Goal: Information Seeking & Learning: Learn about a topic

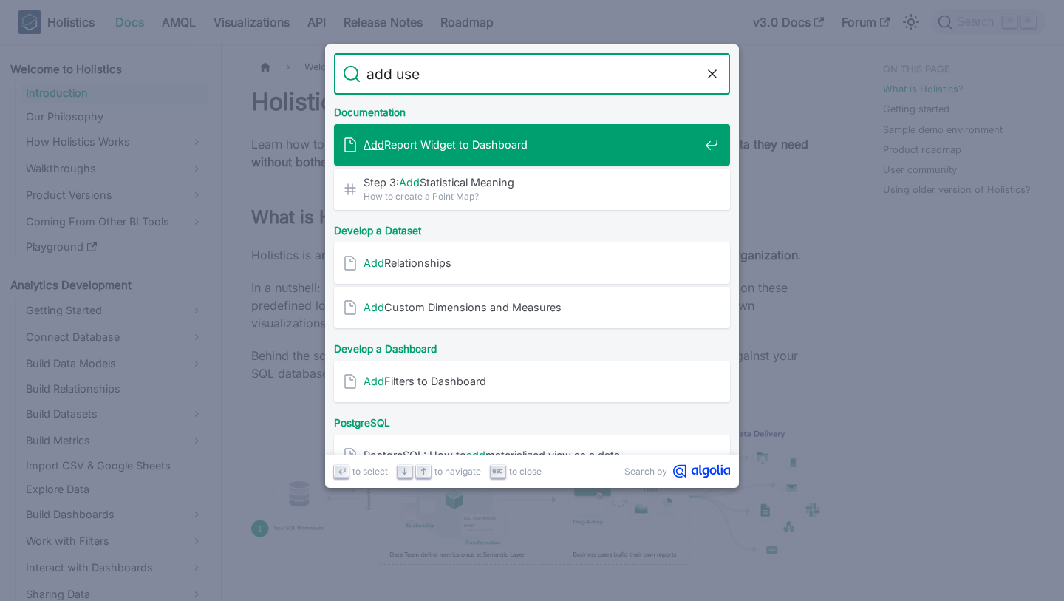
type input "add user"
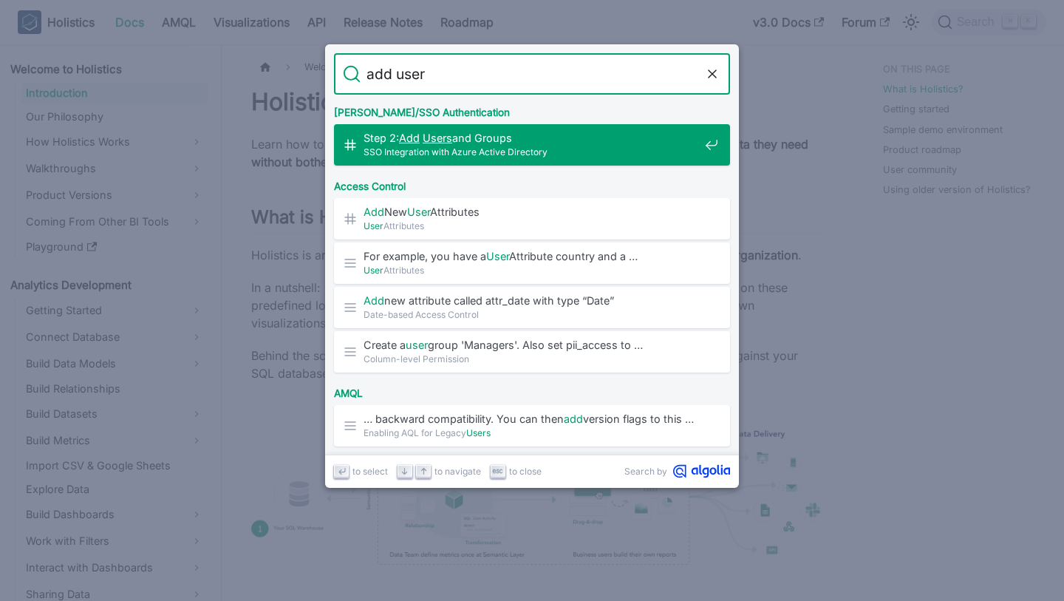
click at [599, 139] on span "Step 2: Add Users and Groups​" at bounding box center [532, 138] width 336 height 14
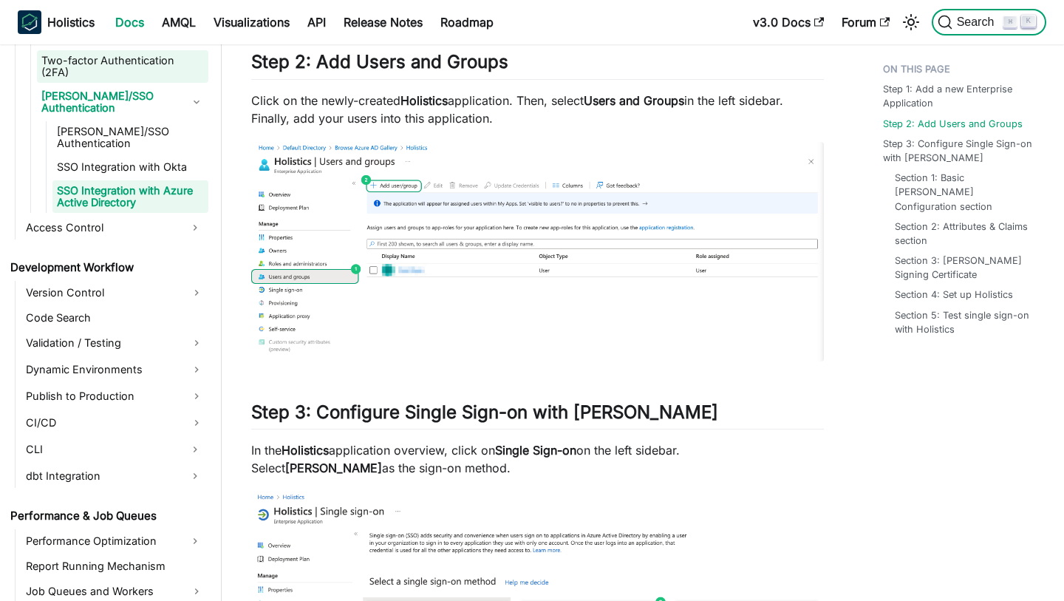
scroll to position [1039, 0]
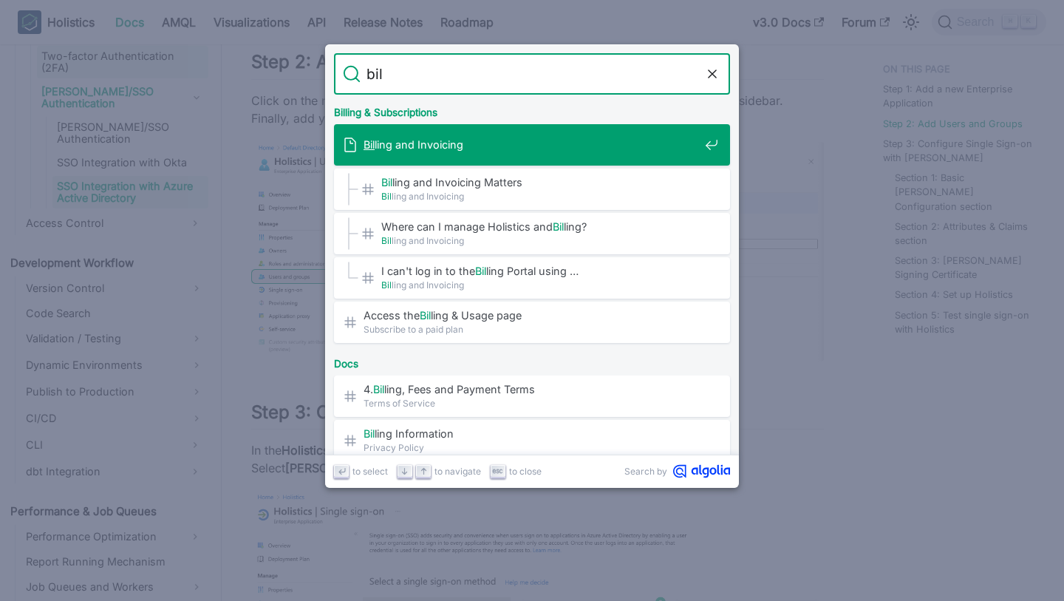
type input "bill"
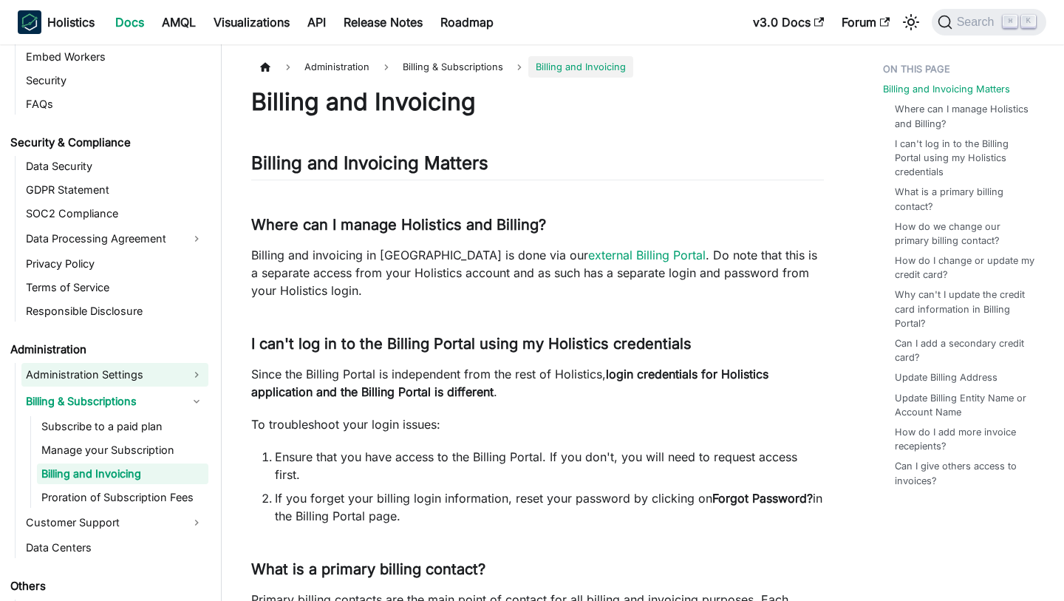
scroll to position [1829, 0]
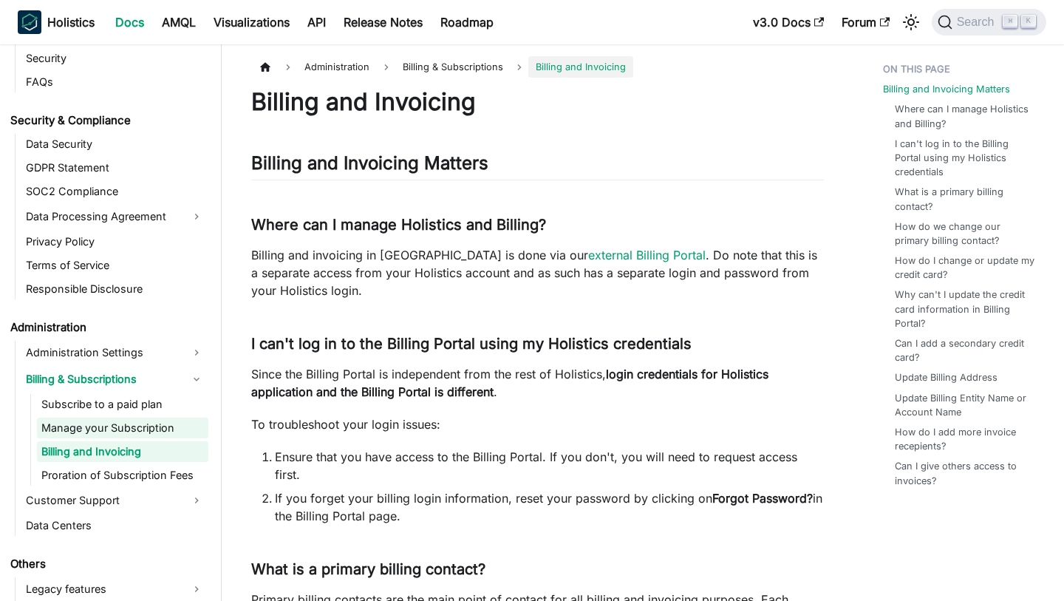
click at [129, 418] on link "Manage your Subscription" at bounding box center [122, 428] width 171 height 21
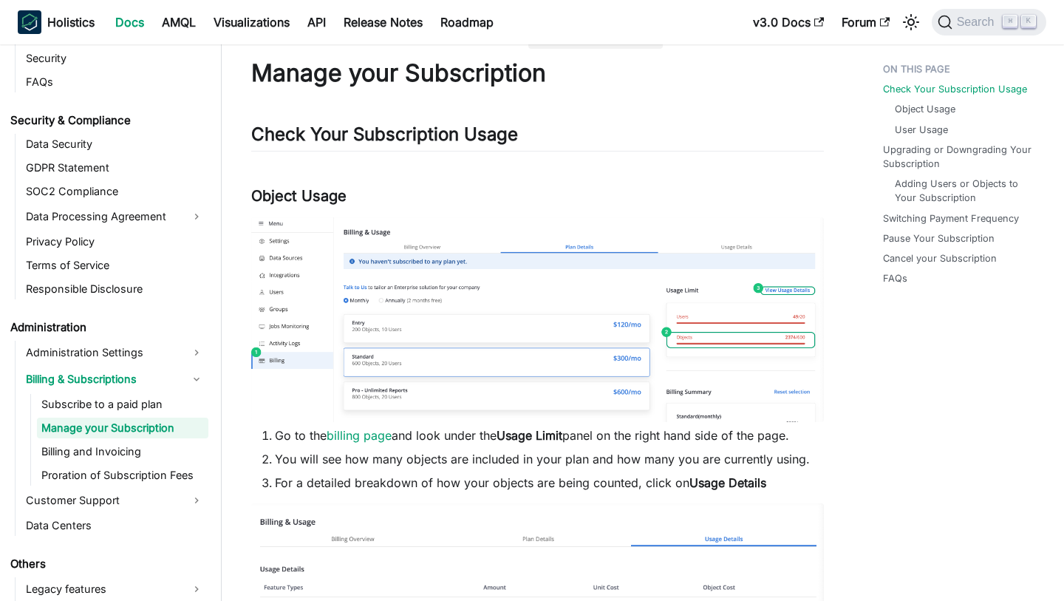
scroll to position [43, 0]
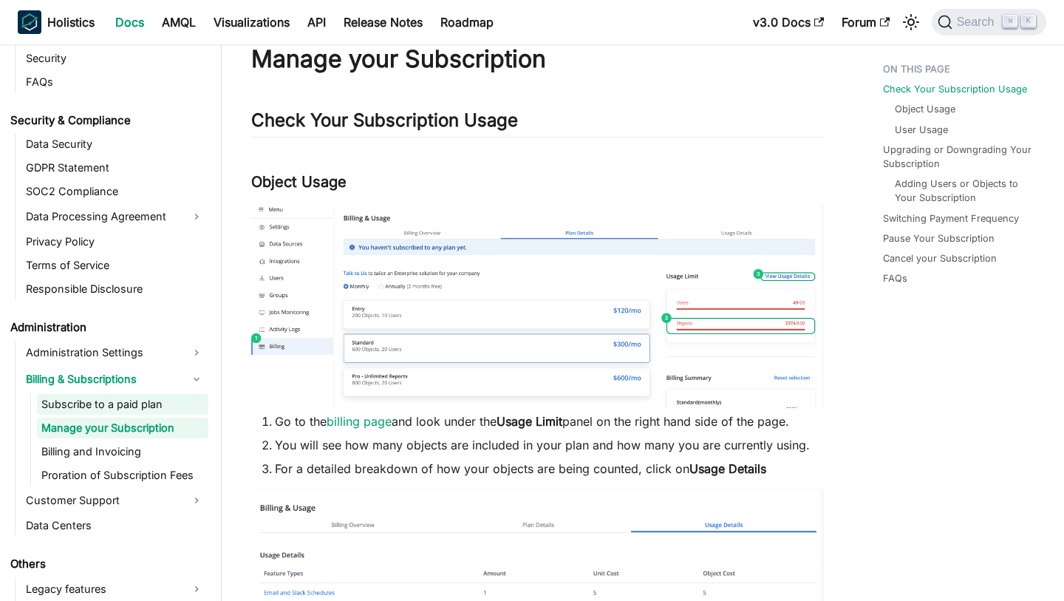
click at [116, 394] on link "Subscribe to a paid plan" at bounding box center [122, 404] width 171 height 21
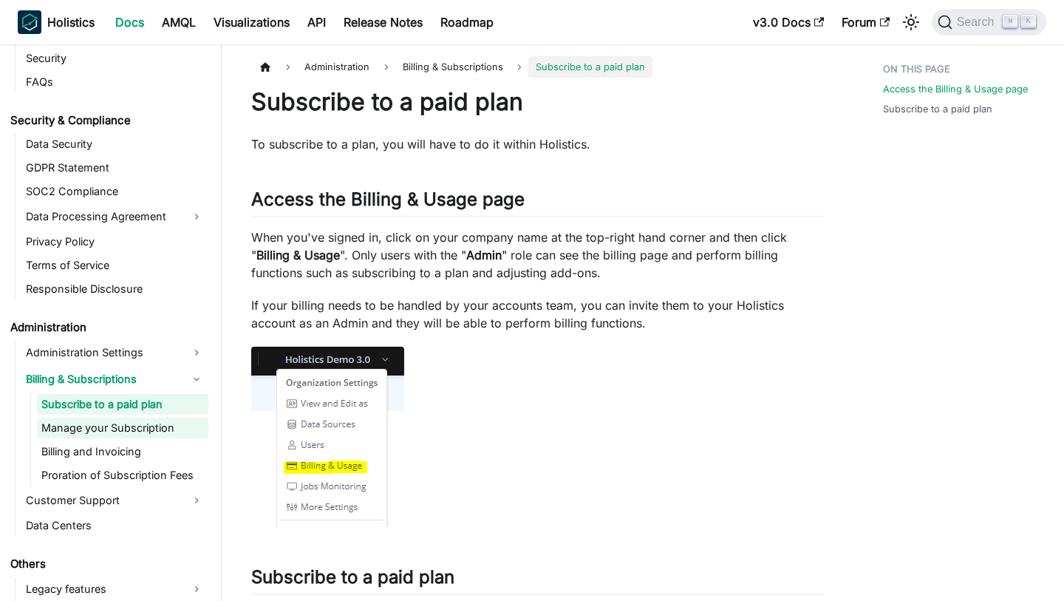
click at [177, 418] on link "Manage your Subscription" at bounding box center [122, 428] width 171 height 21
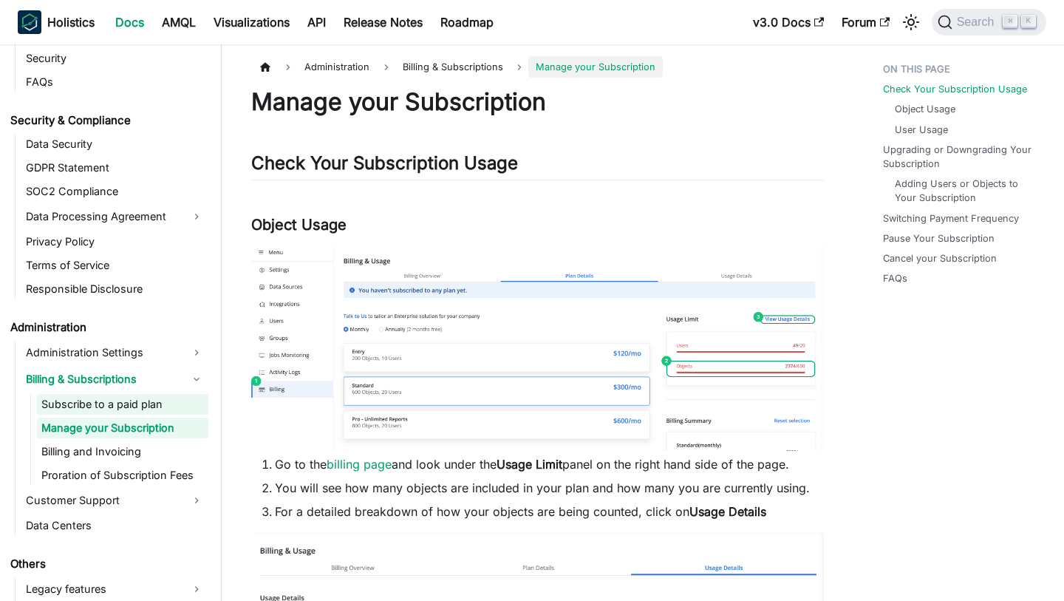
click at [174, 394] on link "Subscribe to a paid plan" at bounding box center [122, 404] width 171 height 21
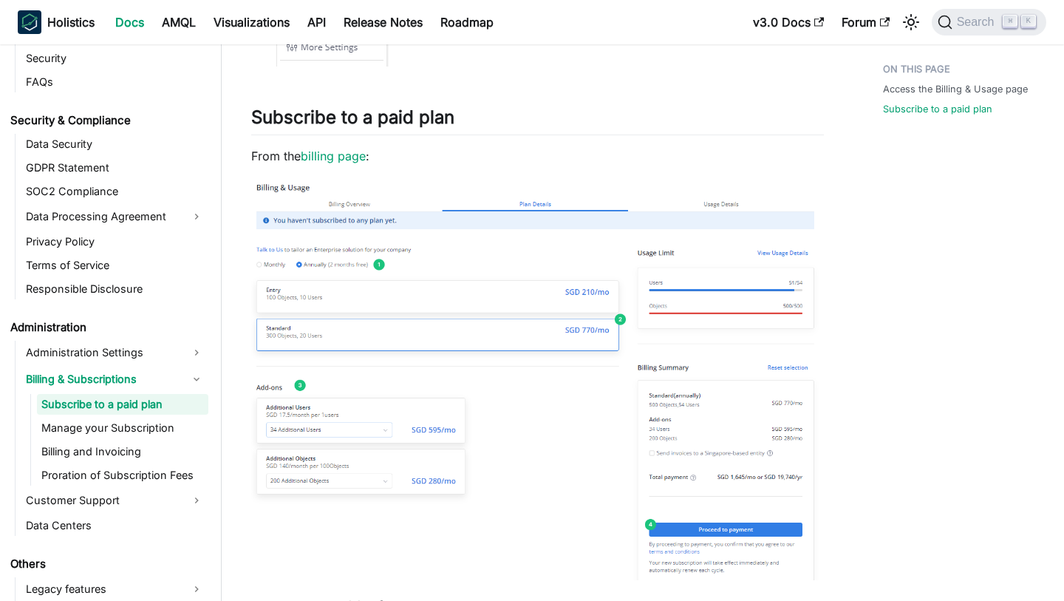
scroll to position [567, 0]
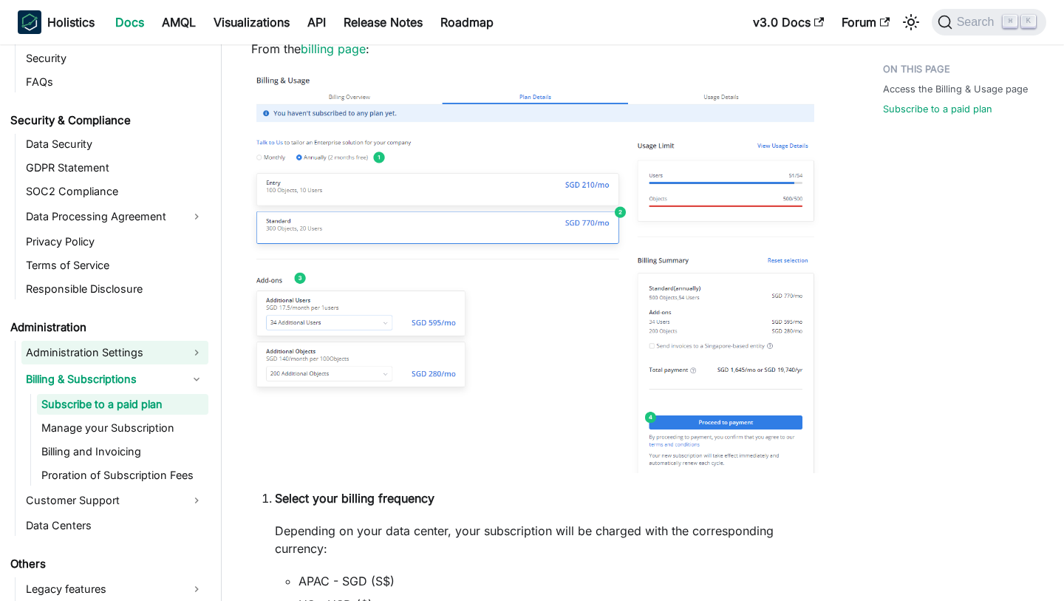
click at [141, 341] on link "Administration Settings" at bounding box center [114, 353] width 187 height 24
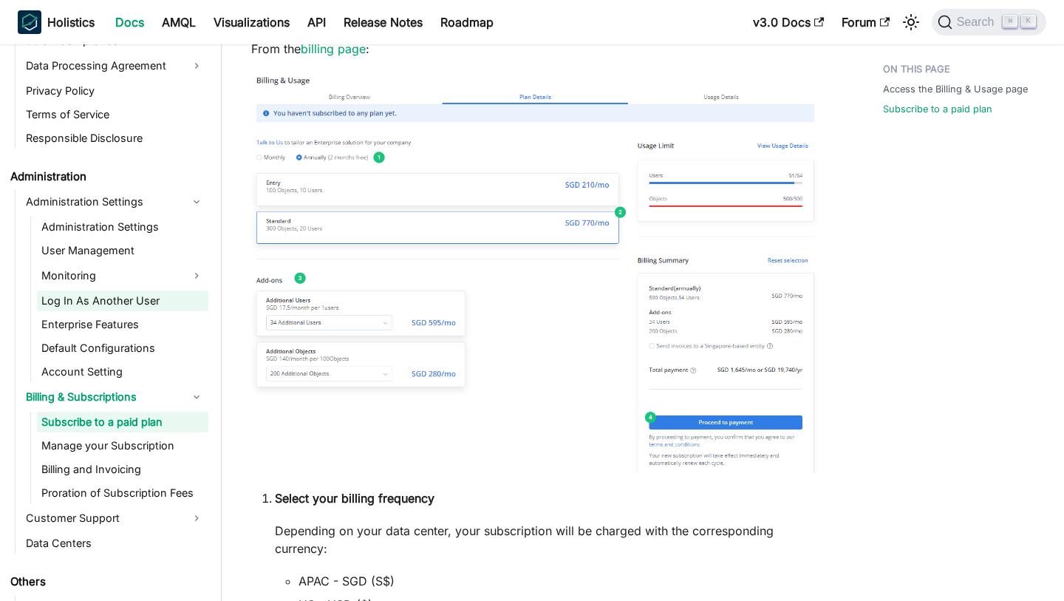
scroll to position [1998, 0]
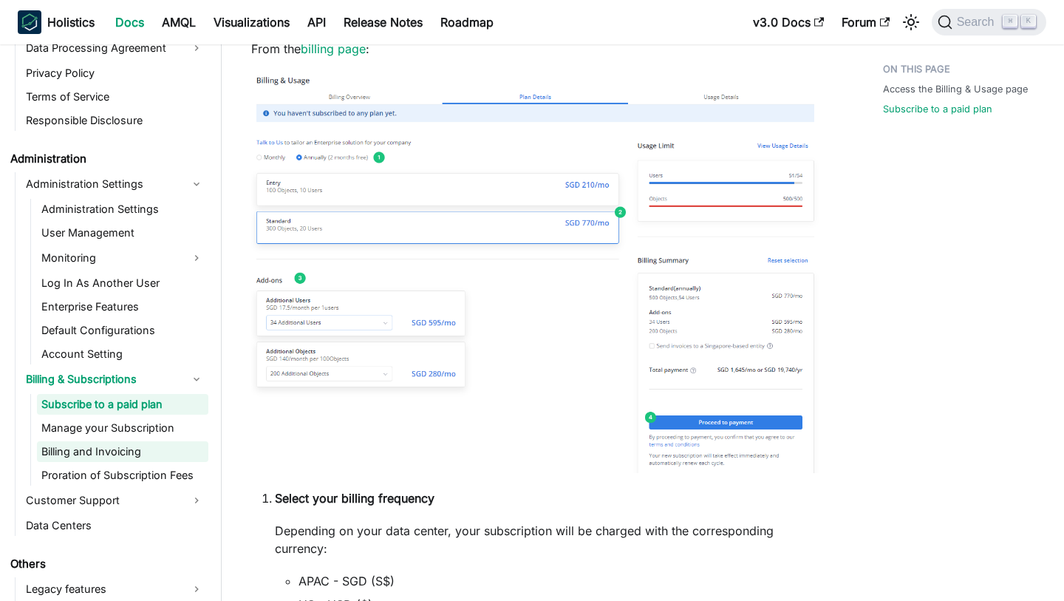
click at [152, 441] on link "Billing and Invoicing" at bounding box center [122, 451] width 171 height 21
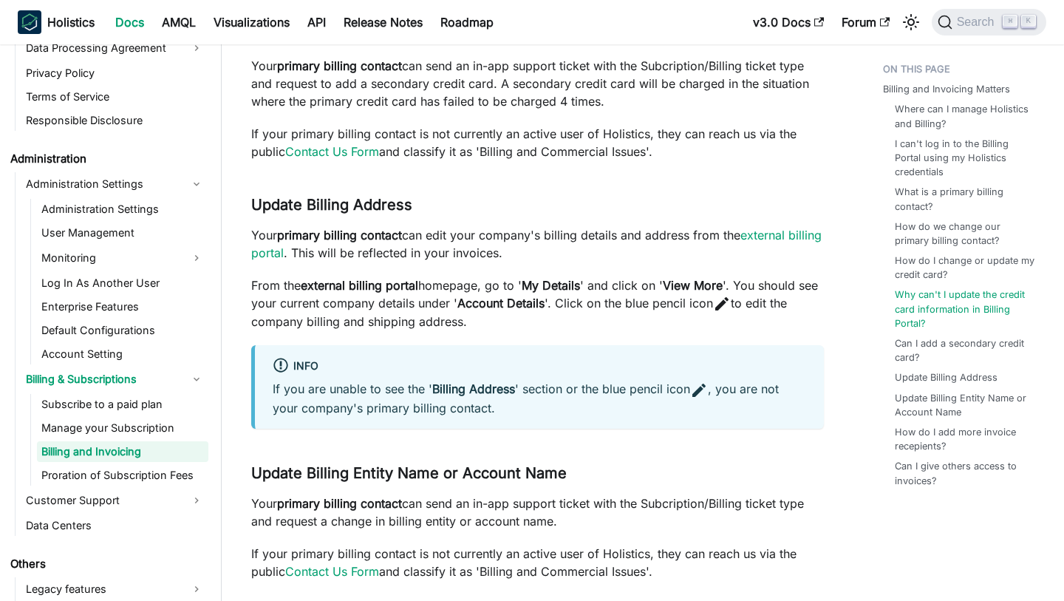
scroll to position [1455, 0]
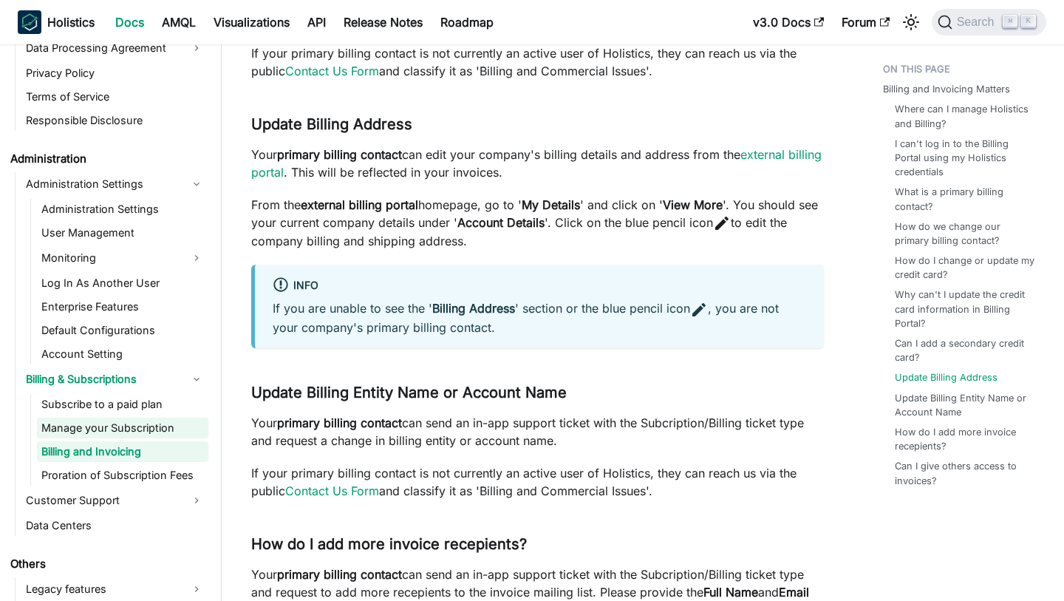
click at [159, 418] on link "Manage your Subscription" at bounding box center [122, 428] width 171 height 21
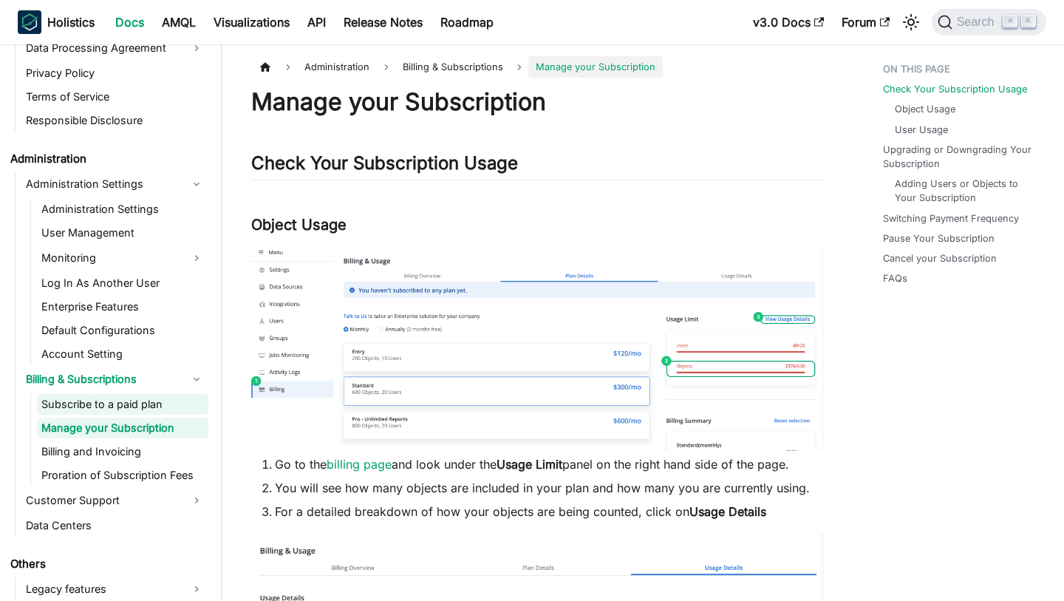
click at [123, 394] on link "Subscribe to a paid plan" at bounding box center [122, 404] width 171 height 21
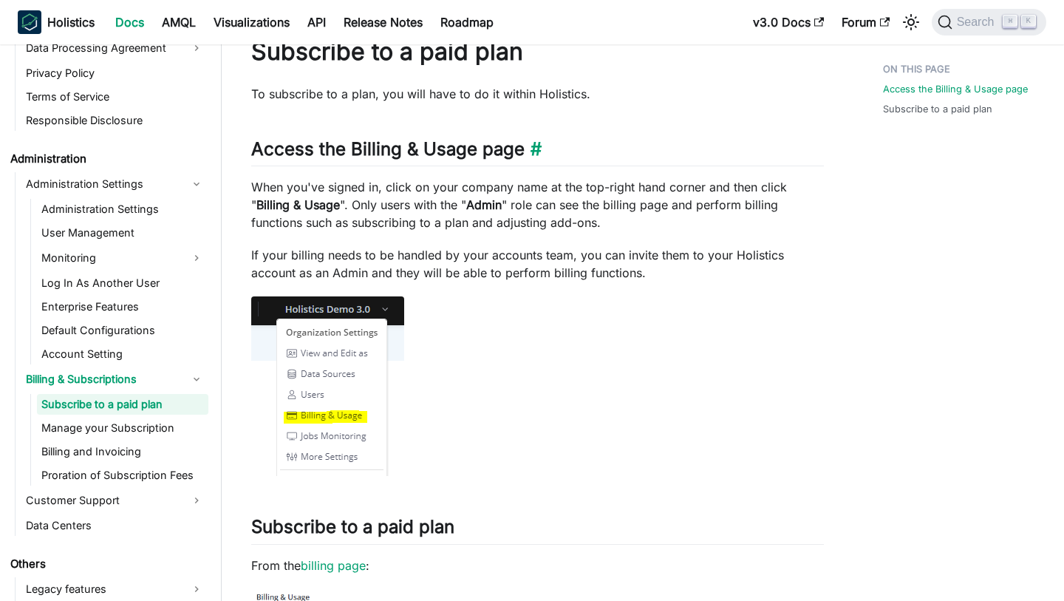
scroll to position [58, 0]
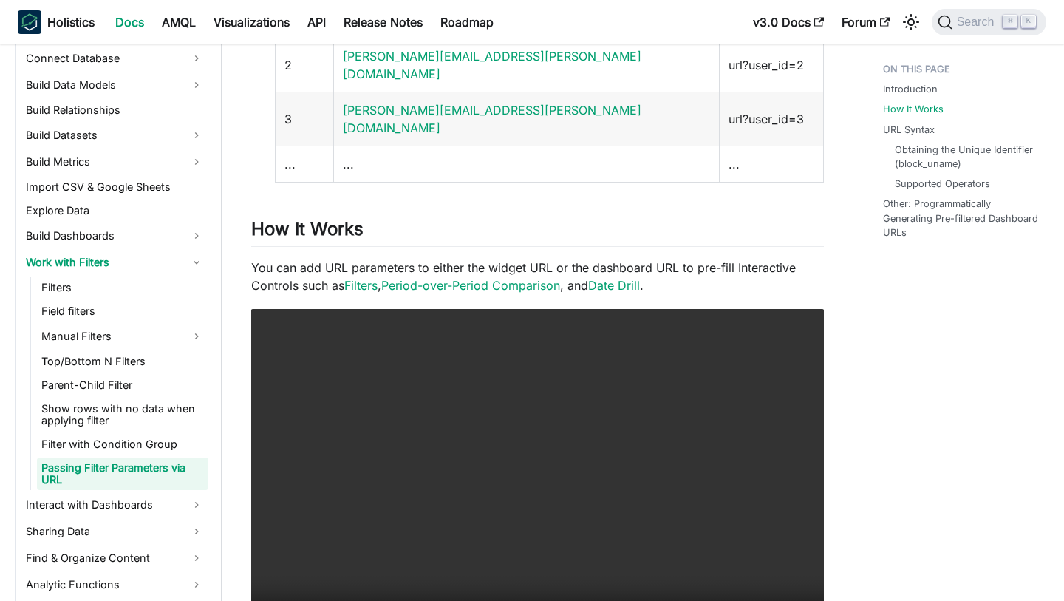
scroll to position [513, 0]
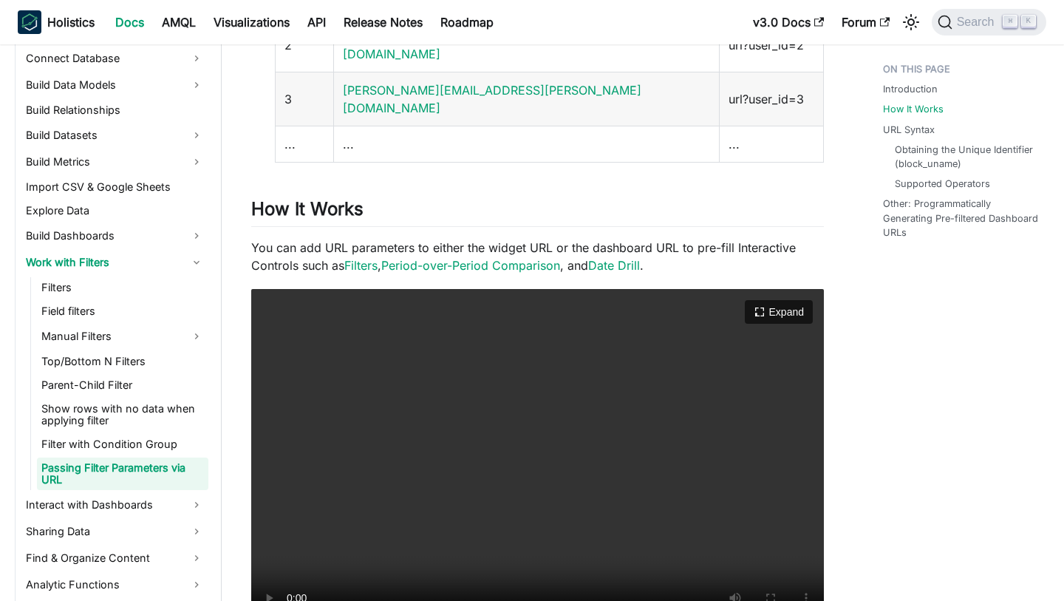
click at [551, 358] on video "Your browser does not support embedding video, but you can download it ." at bounding box center [537, 461] width 573 height 344
click at [575, 359] on video "Your browser does not support embedding video, but you can download it ." at bounding box center [537, 461] width 573 height 344
click at [693, 468] on video "Your browser does not support embedding video, but you can download it ." at bounding box center [537, 461] width 573 height 344
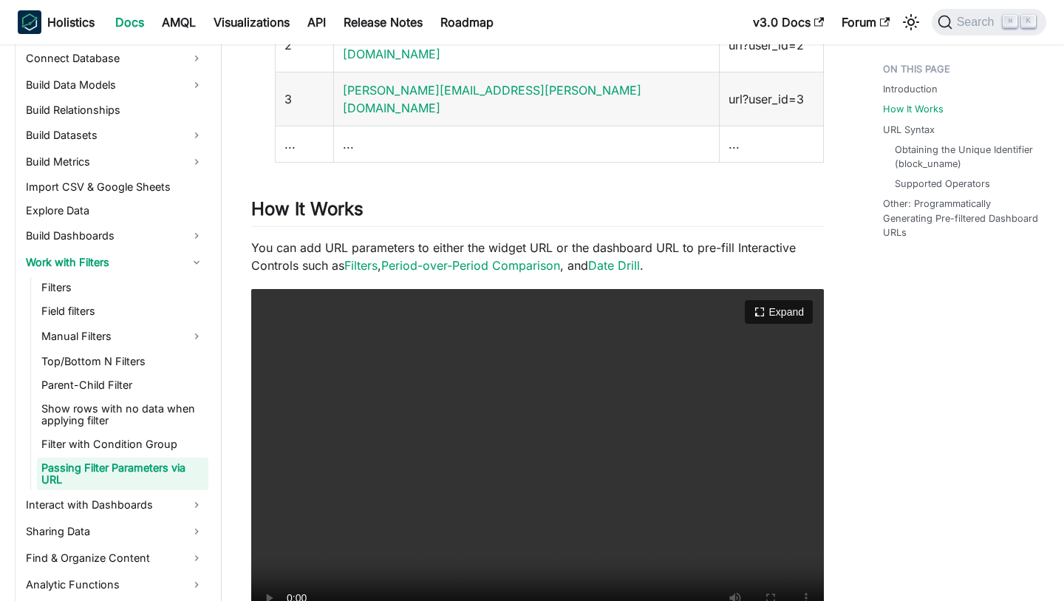
click at [693, 468] on video "Your browser does not support embedding video, but you can download it ." at bounding box center [537, 461] width 573 height 344
click at [676, 314] on video "Your browser does not support embedding video, but you can download it ." at bounding box center [537, 461] width 573 height 344
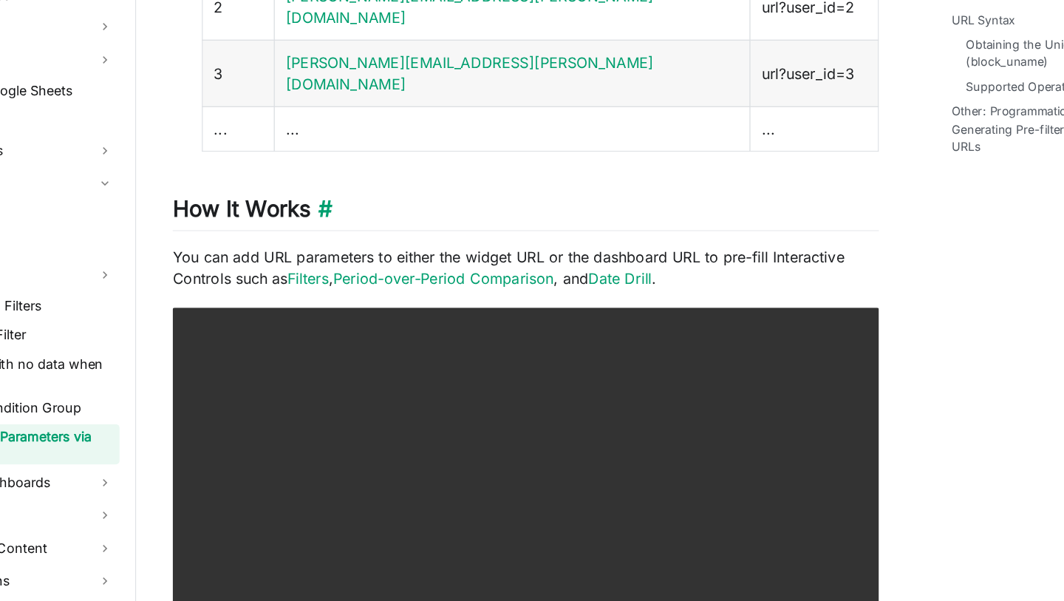
scroll to position [441, 0]
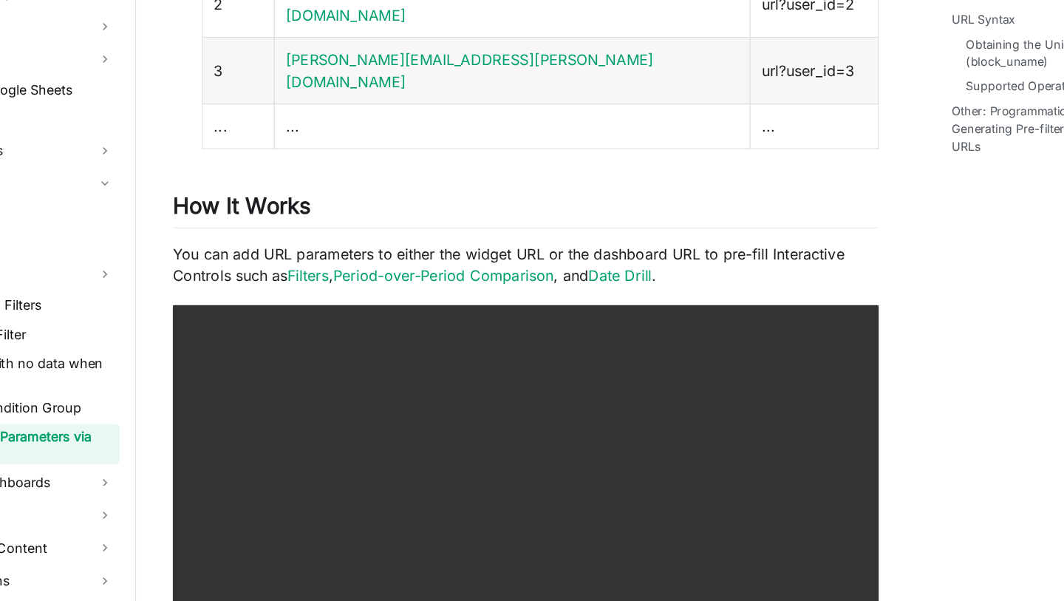
click at [366, 310] on p "You can add URL parameters to either the widget URL or the dashboard URL to pre…" at bounding box center [537, 327] width 573 height 35
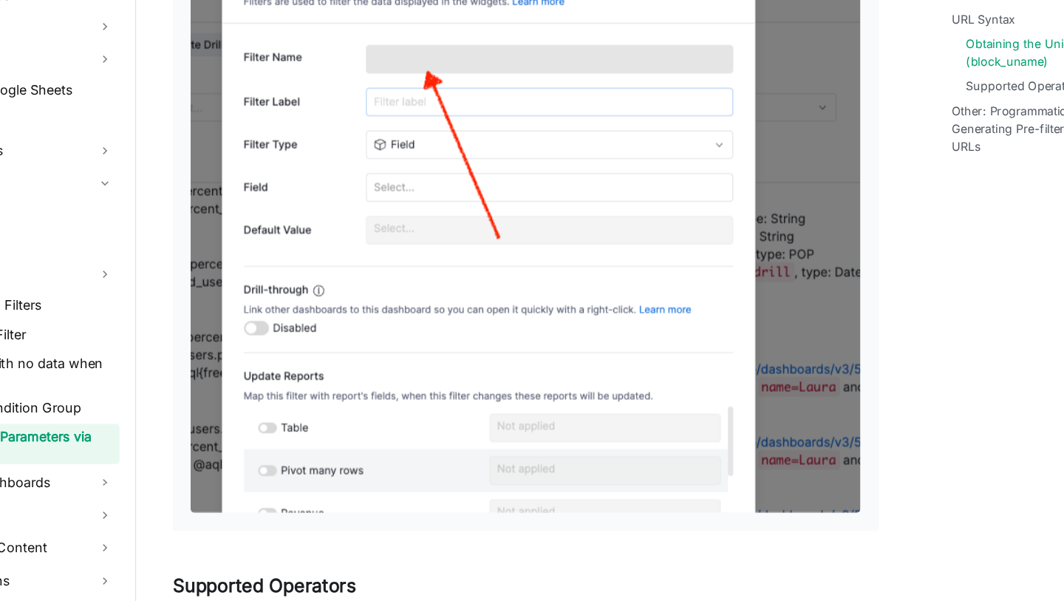
scroll to position [2037, 0]
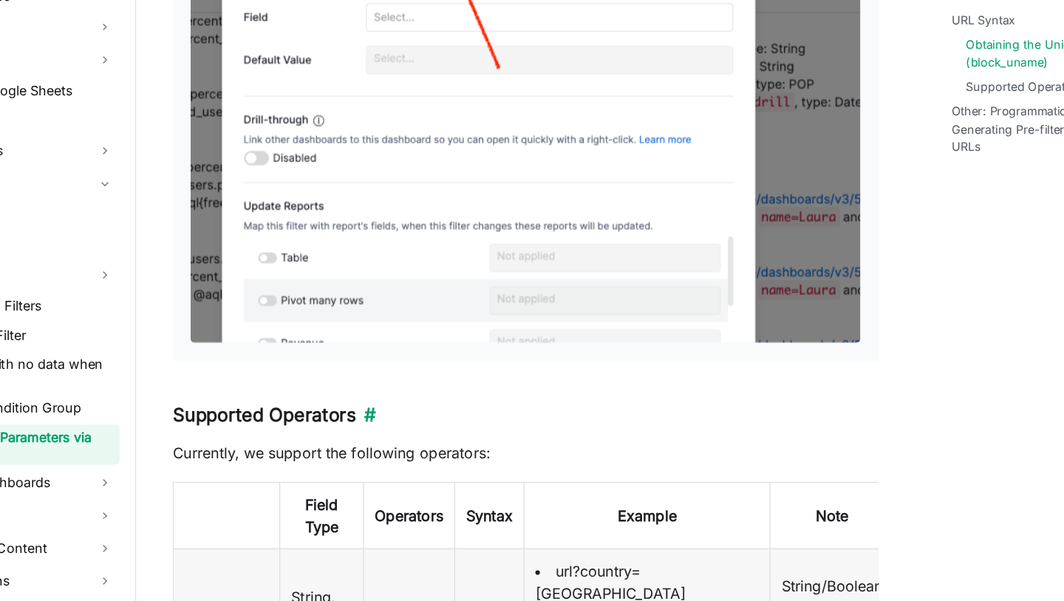
click at [715, 441] on h3 "Supported Operators ​" at bounding box center [537, 450] width 573 height 18
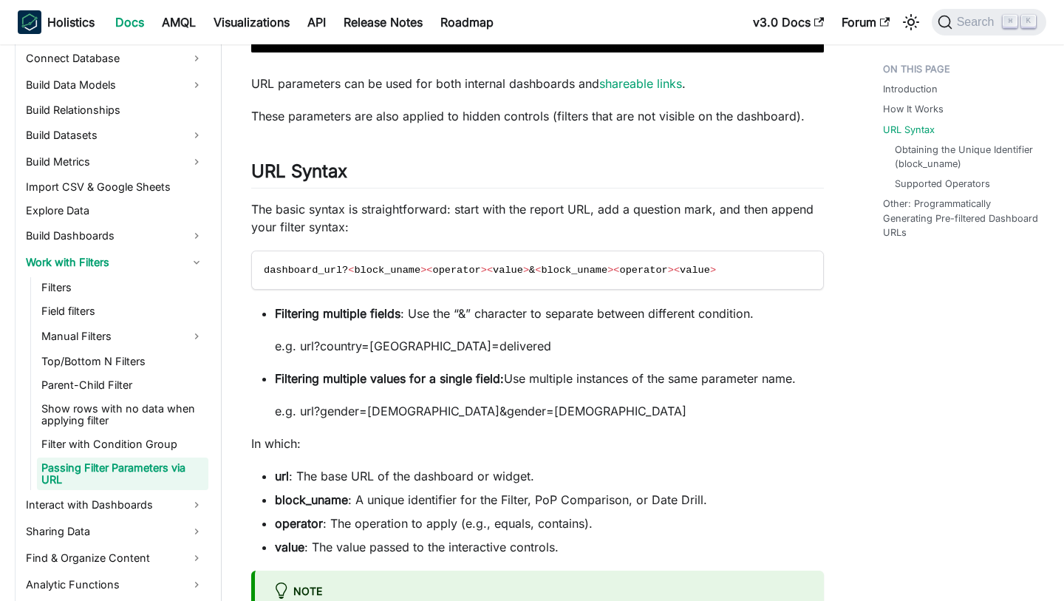
scroll to position [1173, 0]
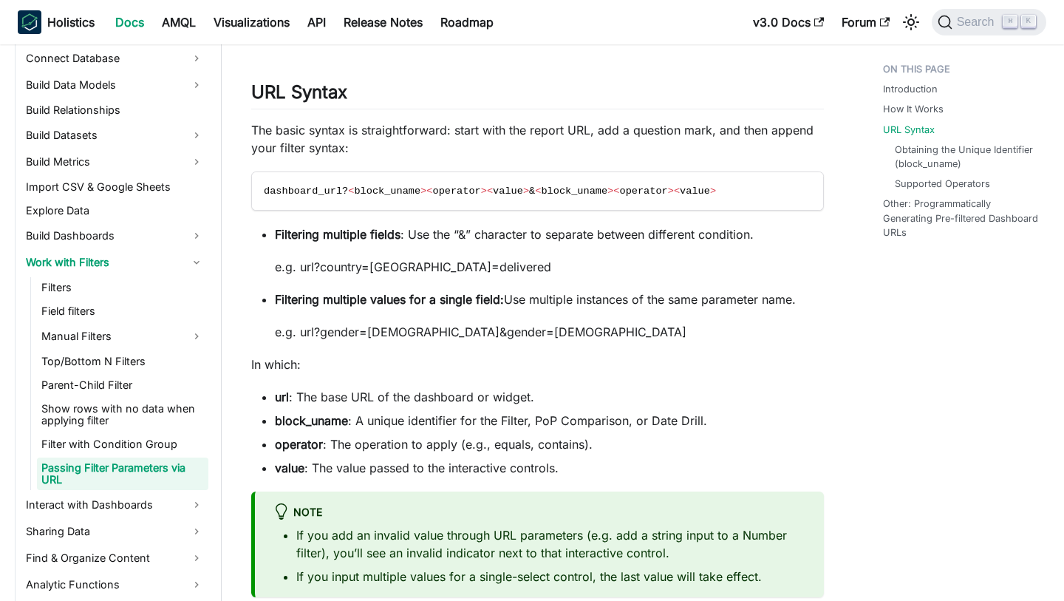
click at [642, 290] on p "Filtering multiple values for a single field: Use multiple instances of the sam…" at bounding box center [549, 299] width 549 height 18
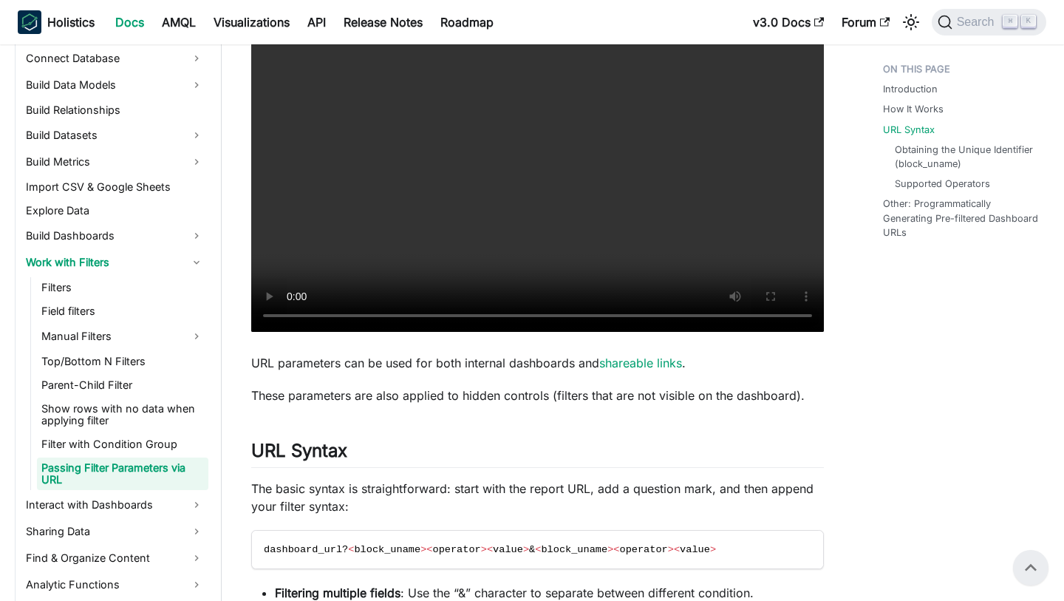
scroll to position [723, 0]
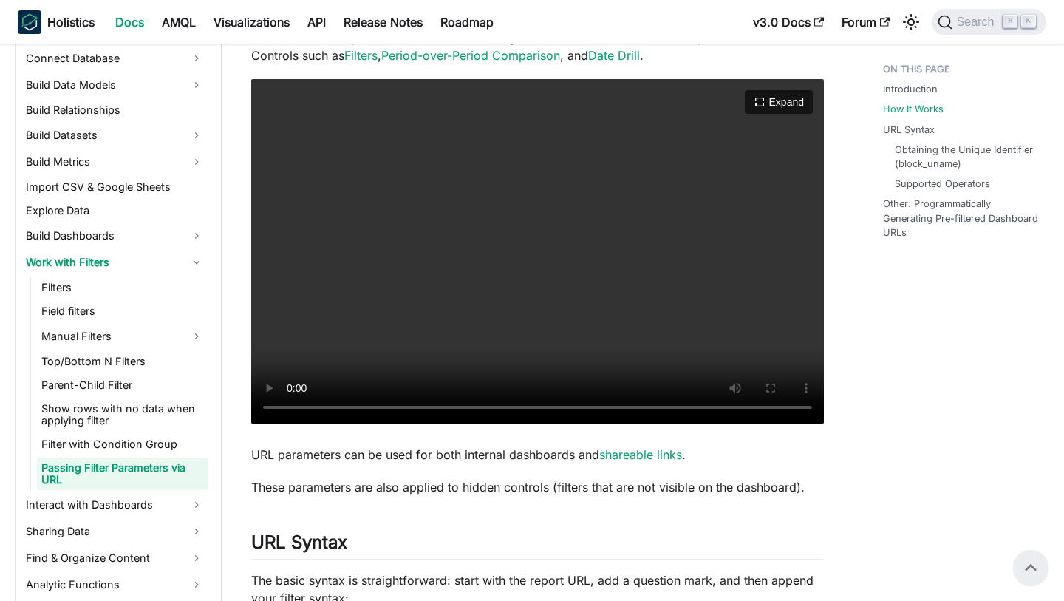
click at [557, 208] on video "Your browser does not support embedding video, but you can download it ." at bounding box center [537, 251] width 573 height 344
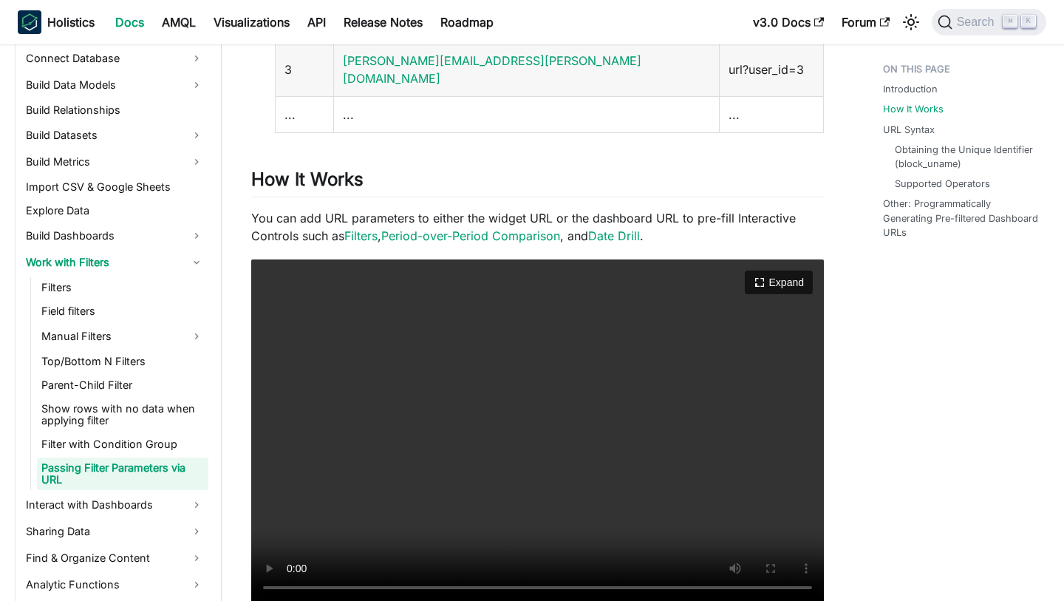
scroll to position [562, 0]
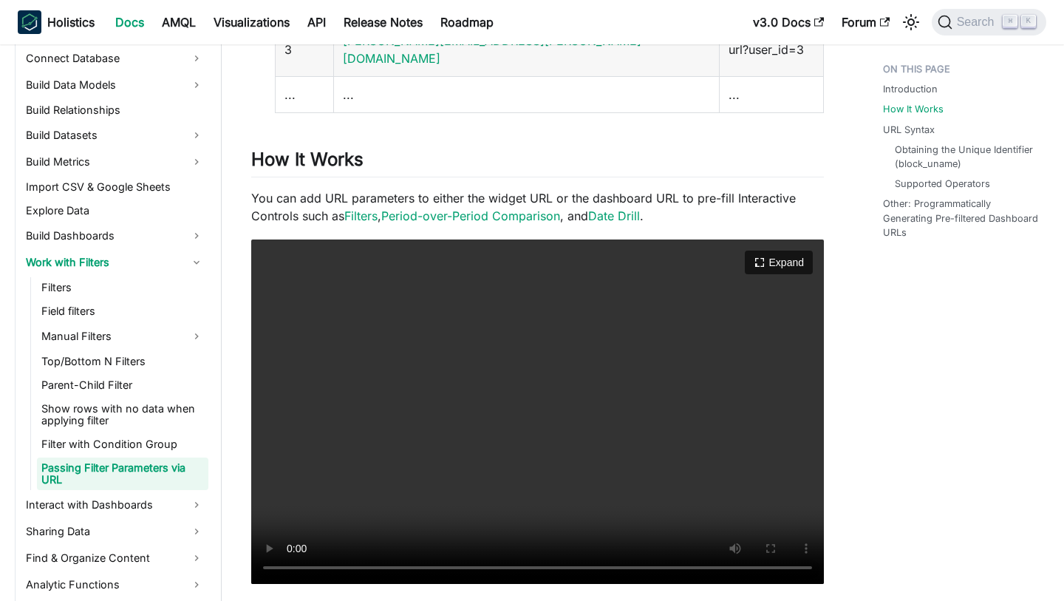
click at [415, 391] on video "Your browser does not support embedding video, but you can download it ." at bounding box center [537, 411] width 573 height 344
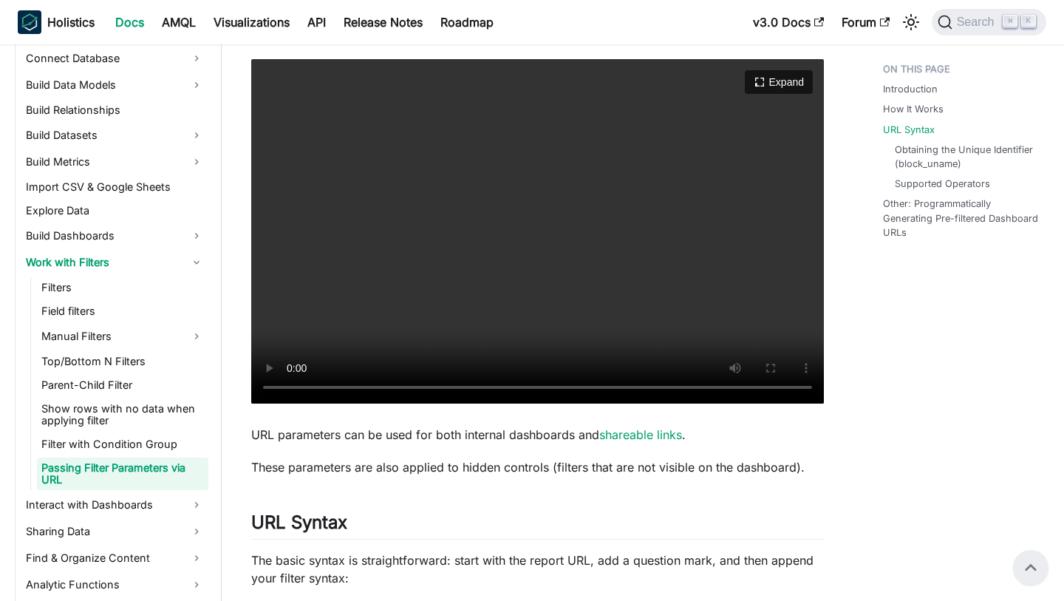
scroll to position [635, 0]
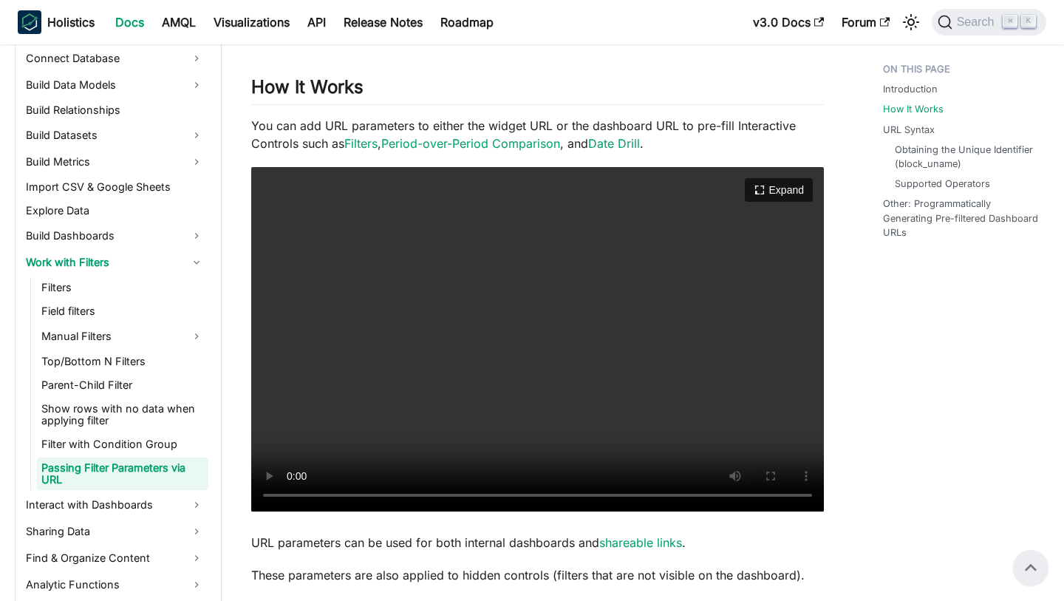
click at [659, 222] on video "Your browser does not support embedding video, but you can download it ." at bounding box center [537, 339] width 573 height 344
click at [418, 337] on video "Your browser does not support embedding video, but you can download it ." at bounding box center [537, 339] width 573 height 344
click at [501, 274] on video "Your browser does not support embedding video, but you can download it ." at bounding box center [537, 339] width 573 height 344
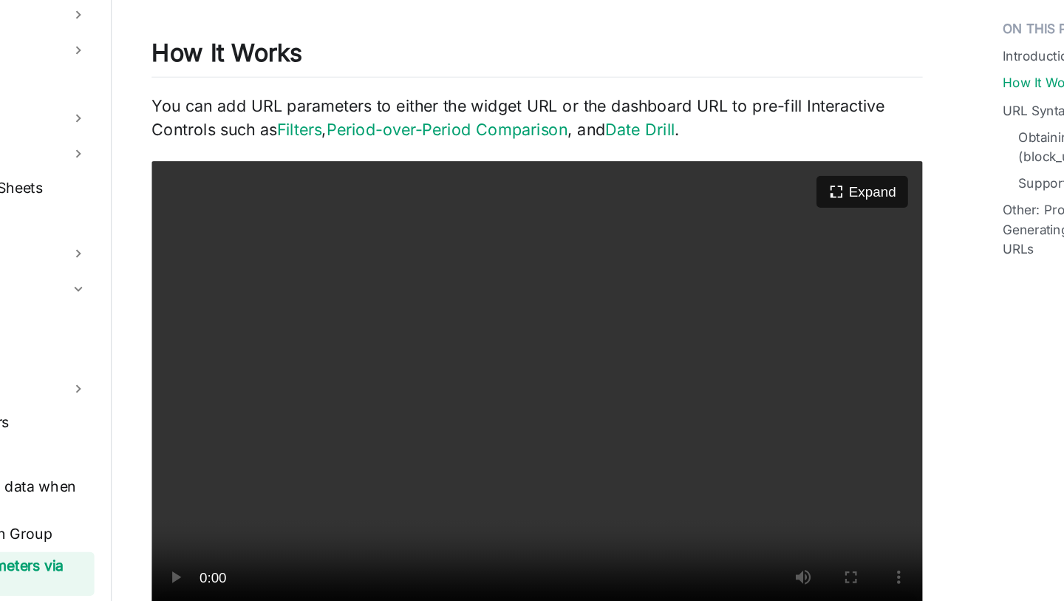
click at [363, 299] on video "Your browser does not support embedding video, but you can download it ." at bounding box center [537, 339] width 573 height 344
click at [426, 361] on video "Your browser does not support embedding video, but you can download it ." at bounding box center [537, 339] width 573 height 344
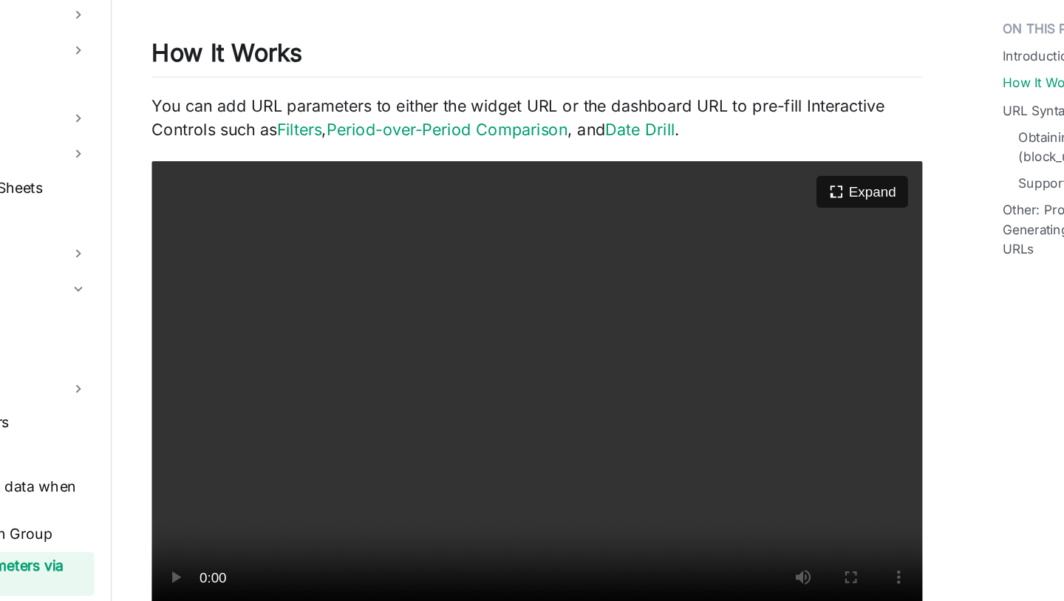
click at [426, 361] on video "Your browser does not support embedding video, but you can download it ." at bounding box center [537, 339] width 573 height 344
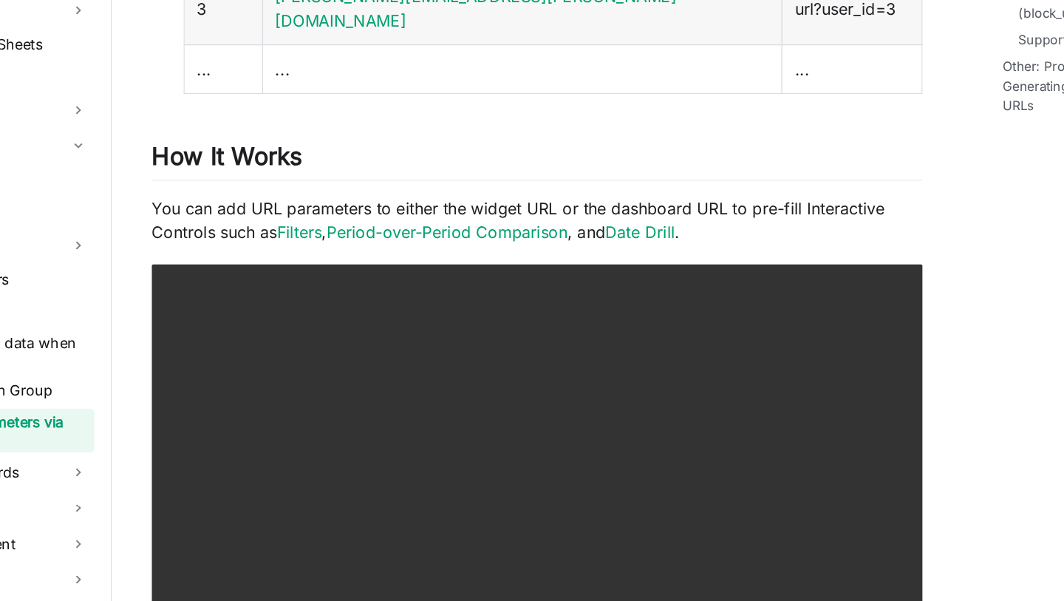
scroll to position [471, 0]
